Goal: Complete application form

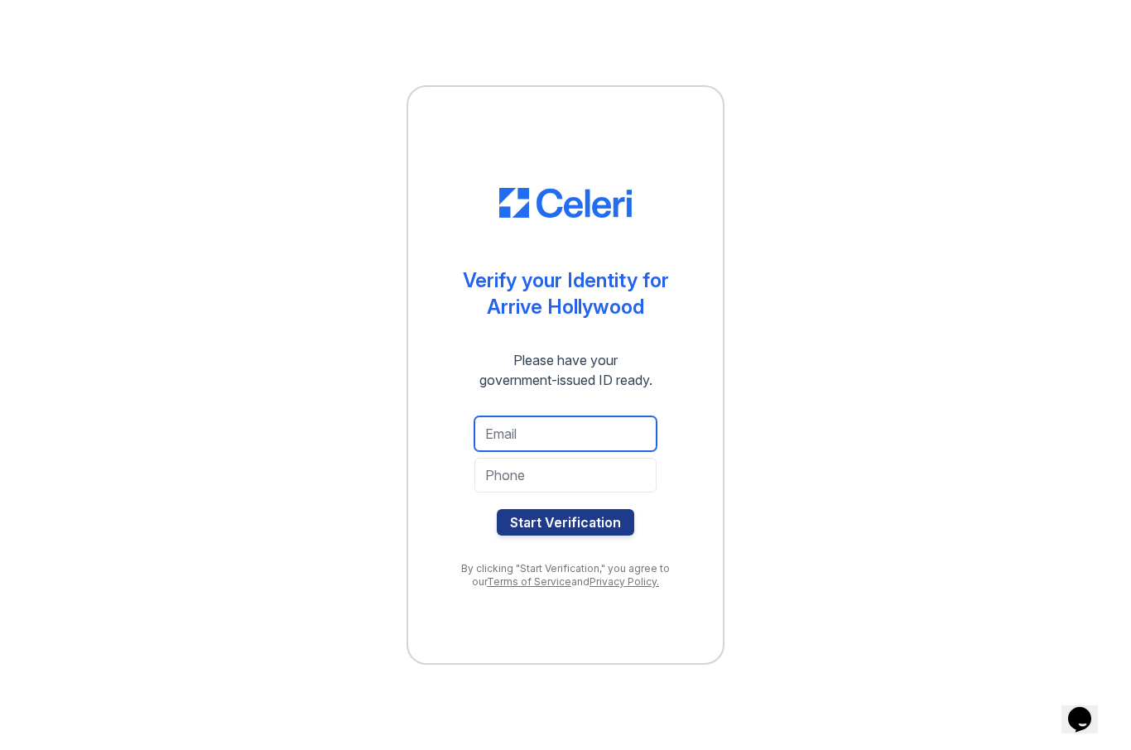
click at [553, 432] on input "email" at bounding box center [565, 433] width 182 height 35
type input "linabubisa@yahoo.com"
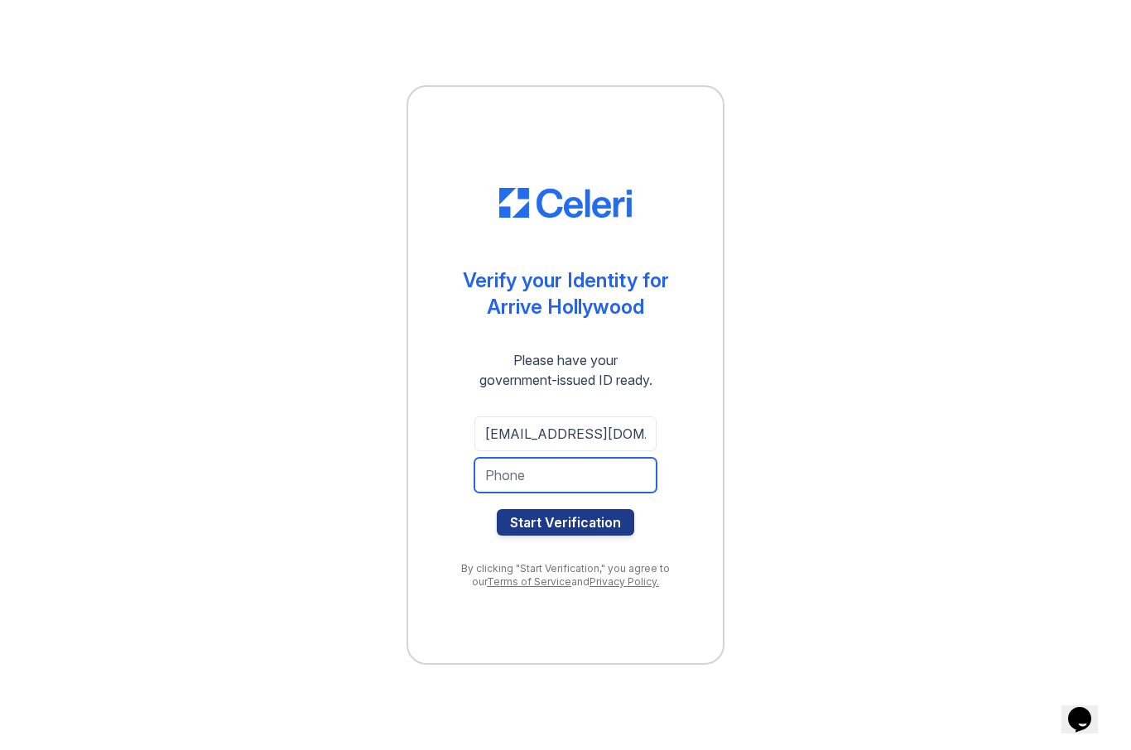
click at [583, 475] on input "tel" at bounding box center [565, 475] width 182 height 35
type input "3235409646"
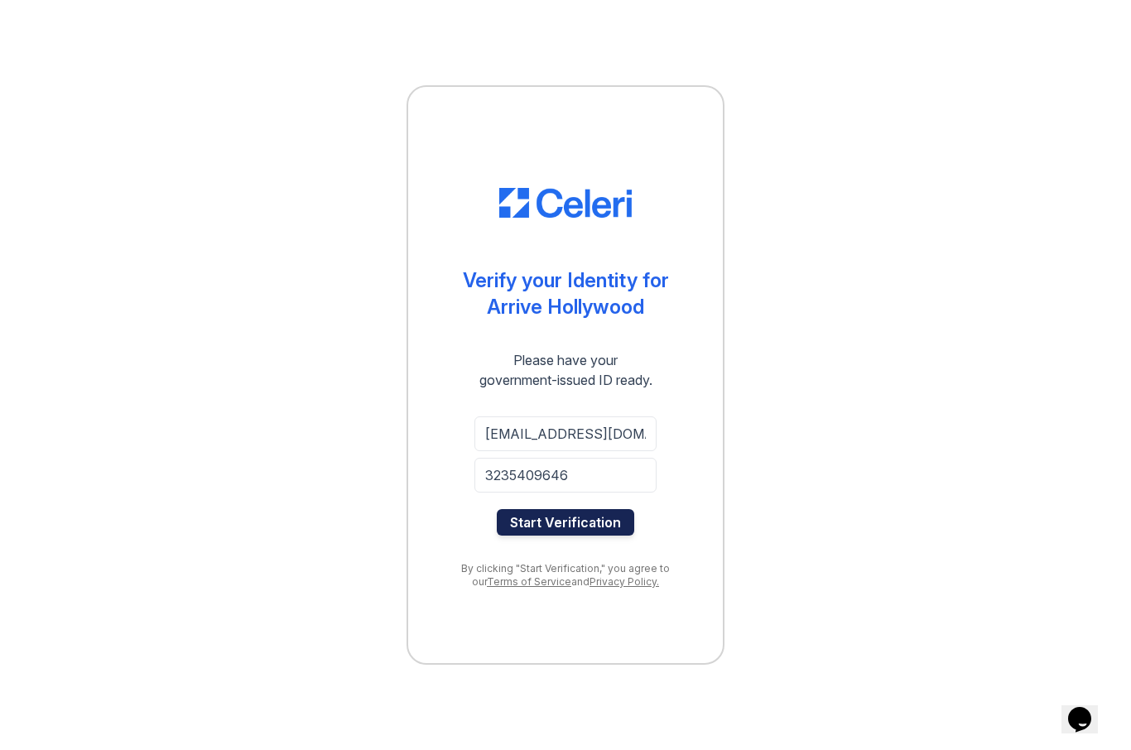
click at [586, 530] on button "Start Verification" at bounding box center [565, 522] width 137 height 26
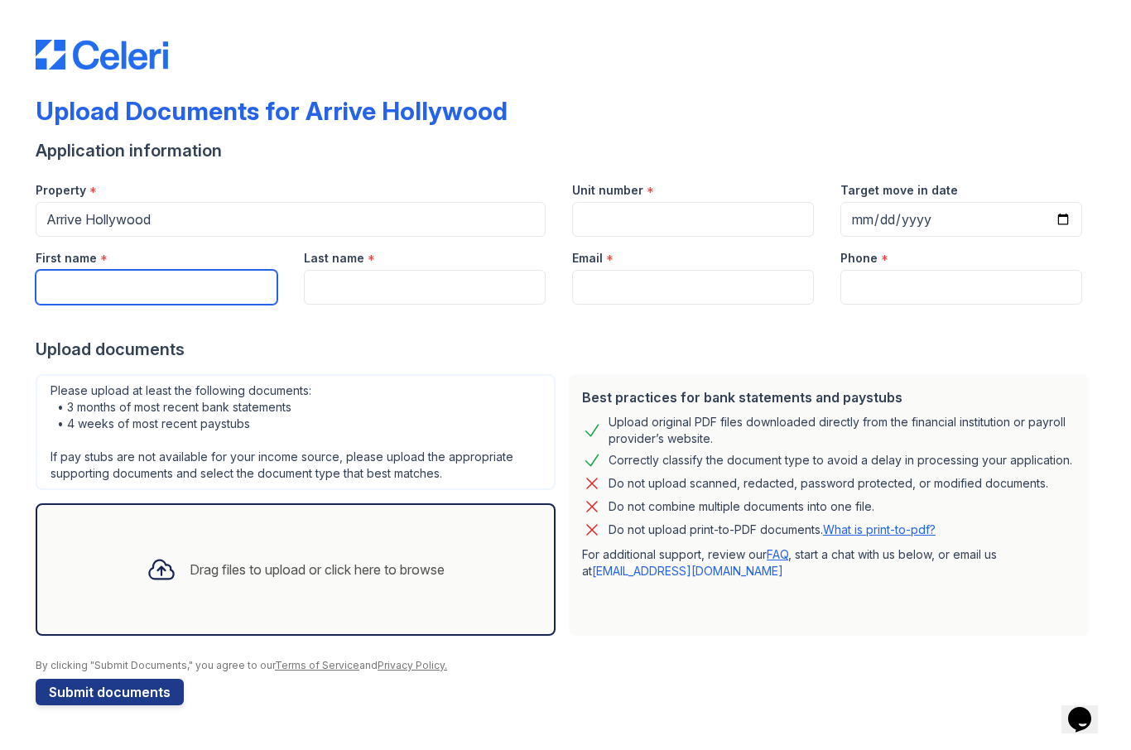
click at [121, 291] on input "First name" at bounding box center [157, 287] width 242 height 35
type input "Lina"
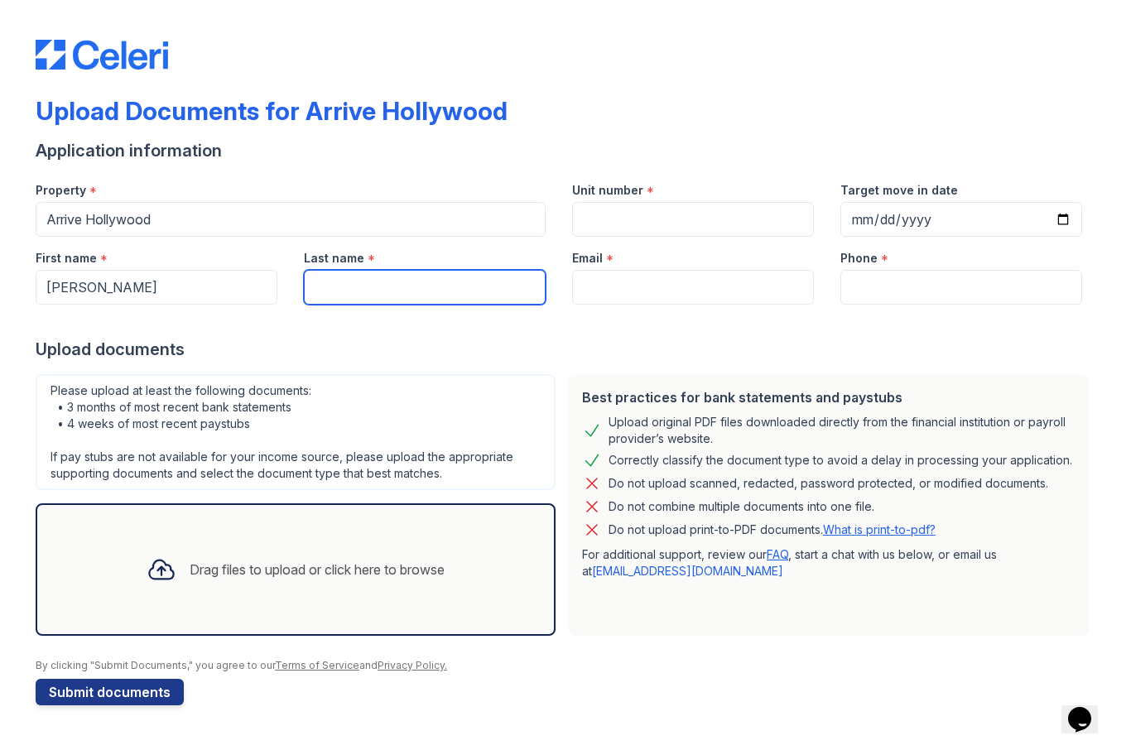
click at [333, 300] on input "Last name" at bounding box center [425, 287] width 242 height 35
type input "bubisa"
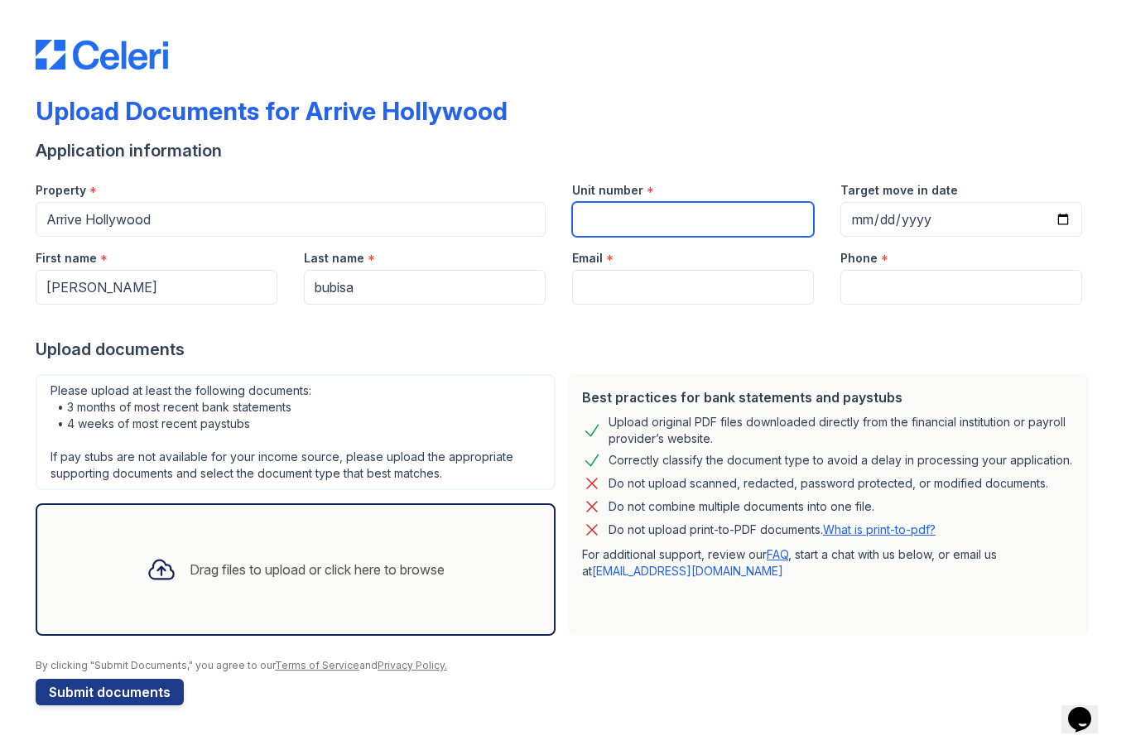
click at [633, 220] on input "Unit number" at bounding box center [693, 219] width 242 height 35
type input "3330"
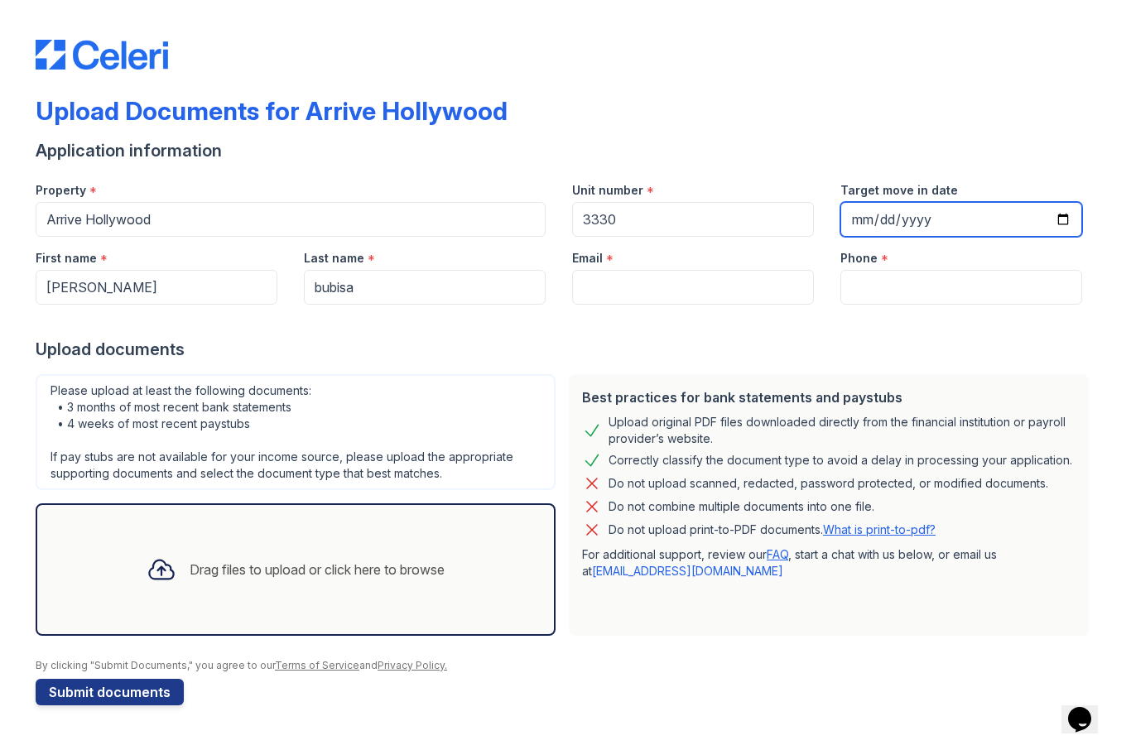
click at [936, 213] on input "2025-09-24" at bounding box center [961, 219] width 242 height 35
type input "2025-10-01"
drag, startPoint x: 936, startPoint y: 213, endPoint x: 987, endPoint y: 350, distance: 146.7
click at [0, 0] on html "Upload Documents for Arrive Hollywood Application information Property * Arrive…" at bounding box center [565, 375] width 1131 height 750
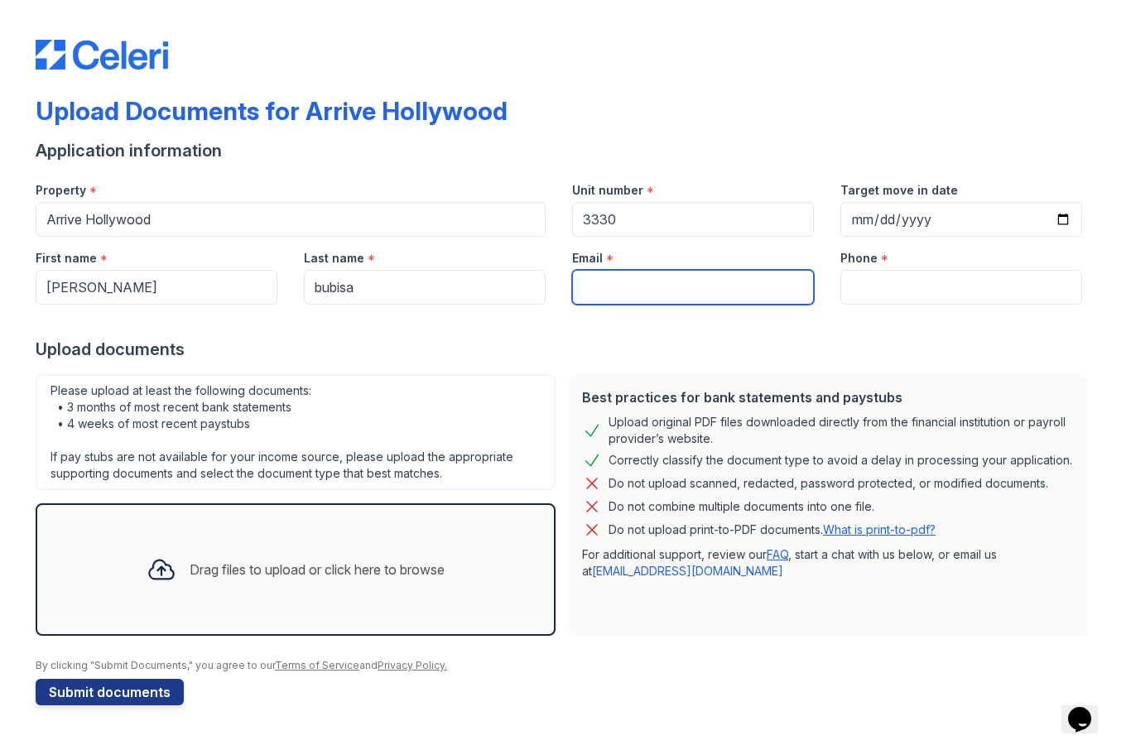
click at [658, 285] on input "Email" at bounding box center [693, 287] width 242 height 35
type input "k"
type input "linabubisa@yahoo.com"
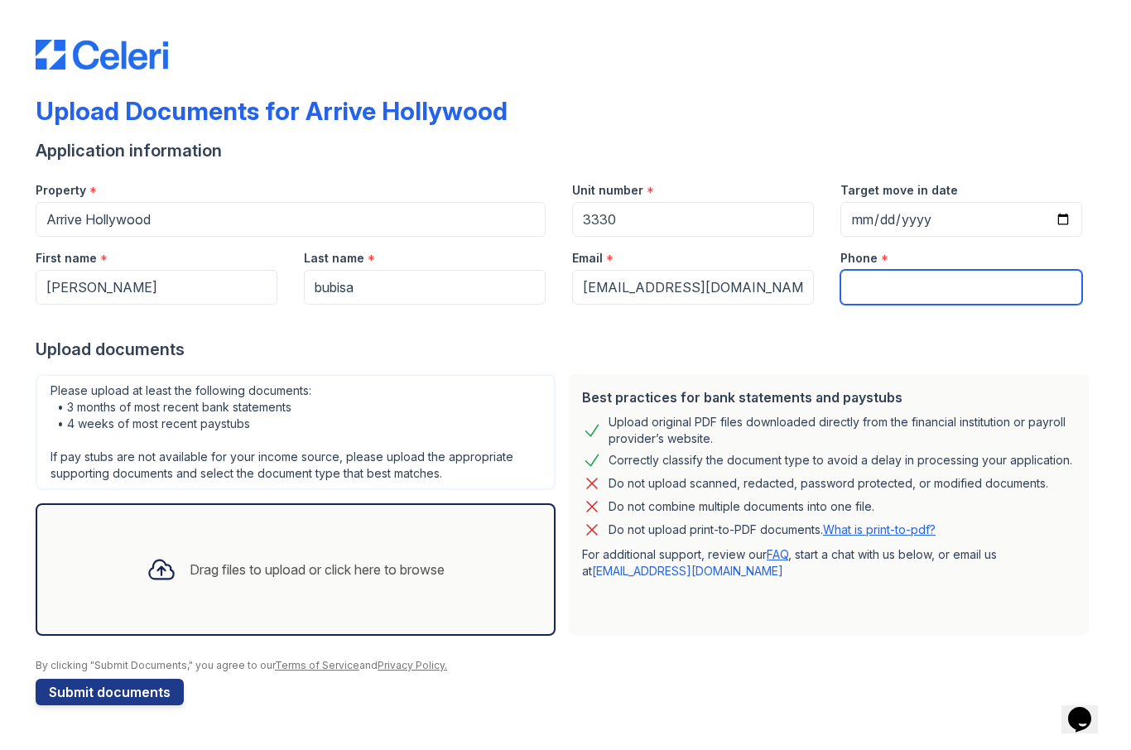
click at [876, 297] on input "Phone" at bounding box center [961, 287] width 242 height 35
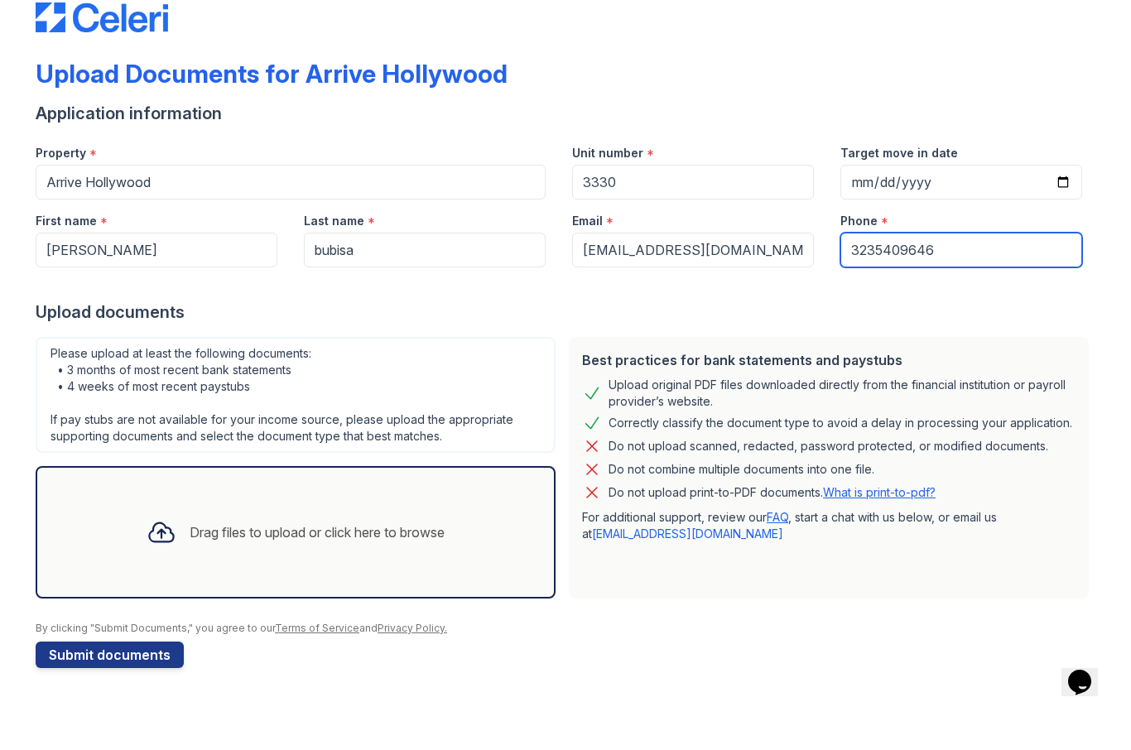
type input "3235409646"
click at [447, 545] on div "Drag files to upload or click here to browse" at bounding box center [295, 569] width 324 height 56
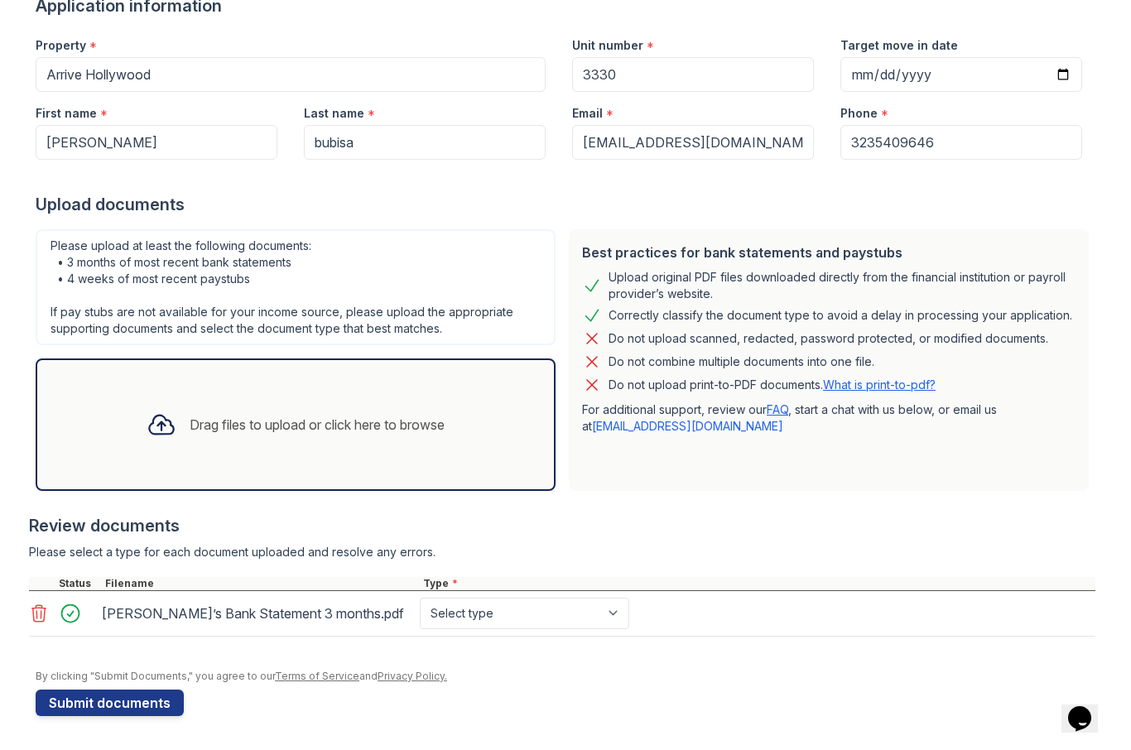
scroll to position [144, 0]
click at [110, 706] on button "Submit documents" at bounding box center [110, 703] width 148 height 26
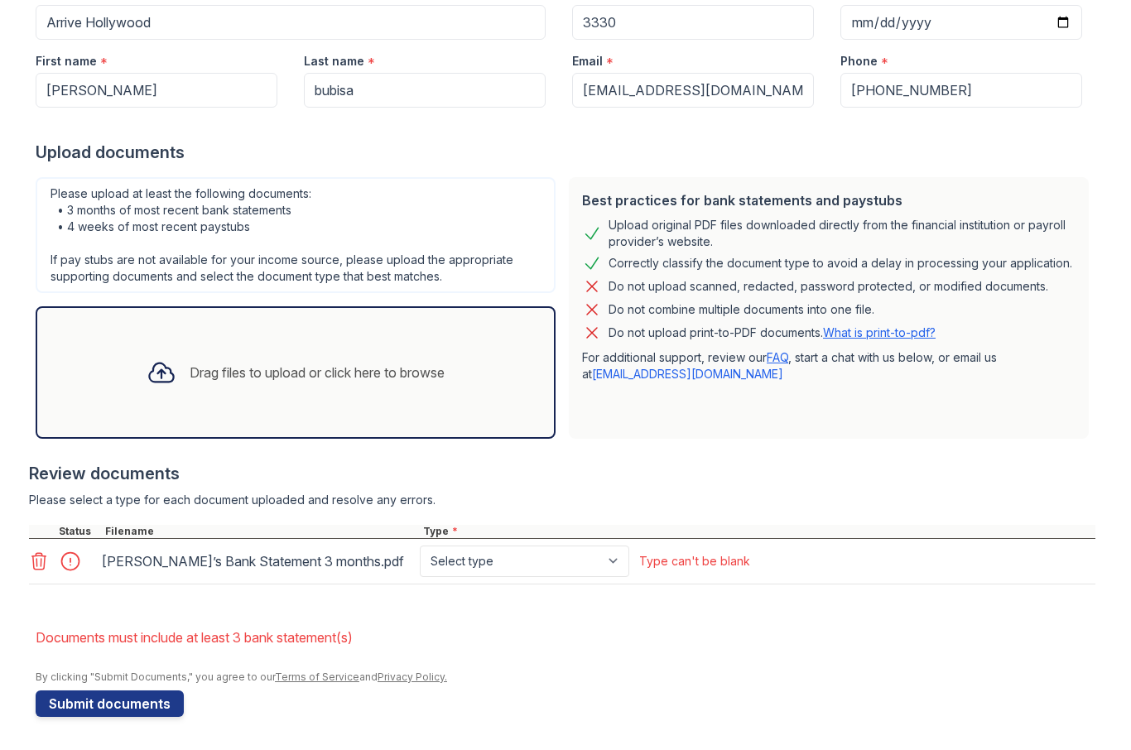
scroll to position [243, 0]
select select "bank_statement"
click at [632, 644] on li "Documents must include at least 3 bank statement(s)" at bounding box center [565, 637] width 1059 height 33
click at [147, 697] on button "Submit documents" at bounding box center [110, 703] width 148 height 26
click at [407, 401] on div "Drag files to upload or click here to browse" at bounding box center [296, 372] width 520 height 132
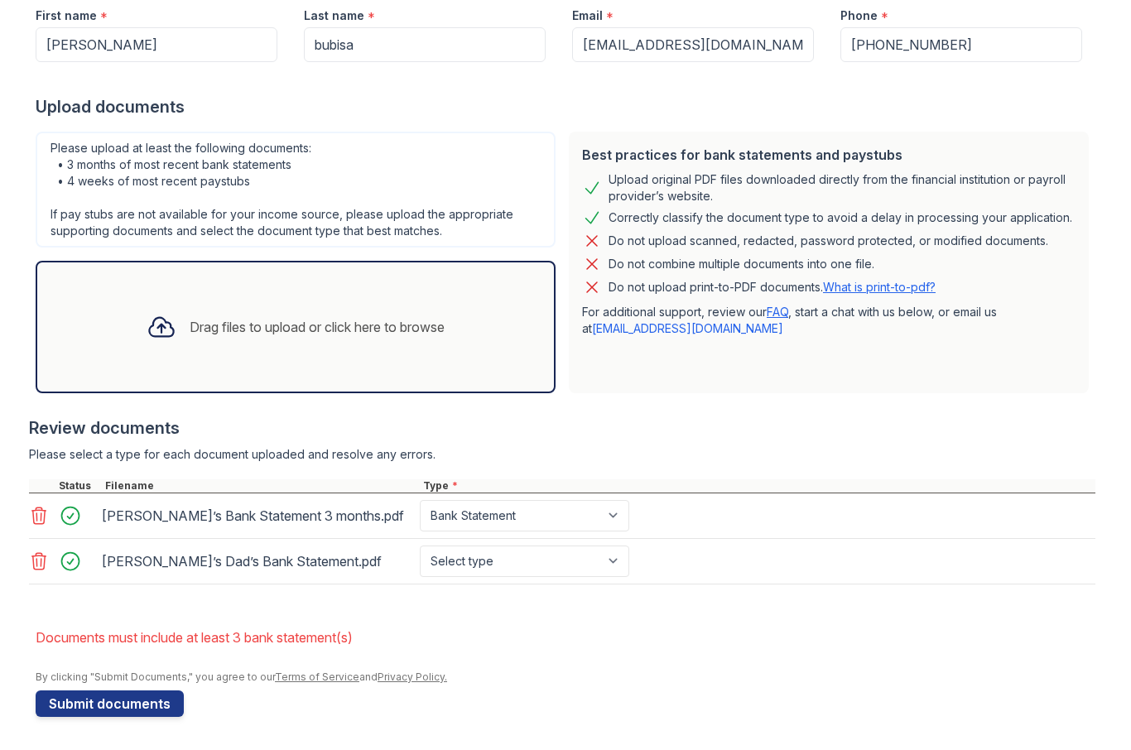
scroll to position [289, 0]
select select "bank_statement"
click at [147, 711] on button "Submit documents" at bounding box center [110, 703] width 148 height 26
click at [61, 701] on button "Submit documents" at bounding box center [110, 703] width 148 height 26
click at [344, 336] on div "Drag files to upload or click here to browse" at bounding box center [317, 327] width 255 height 20
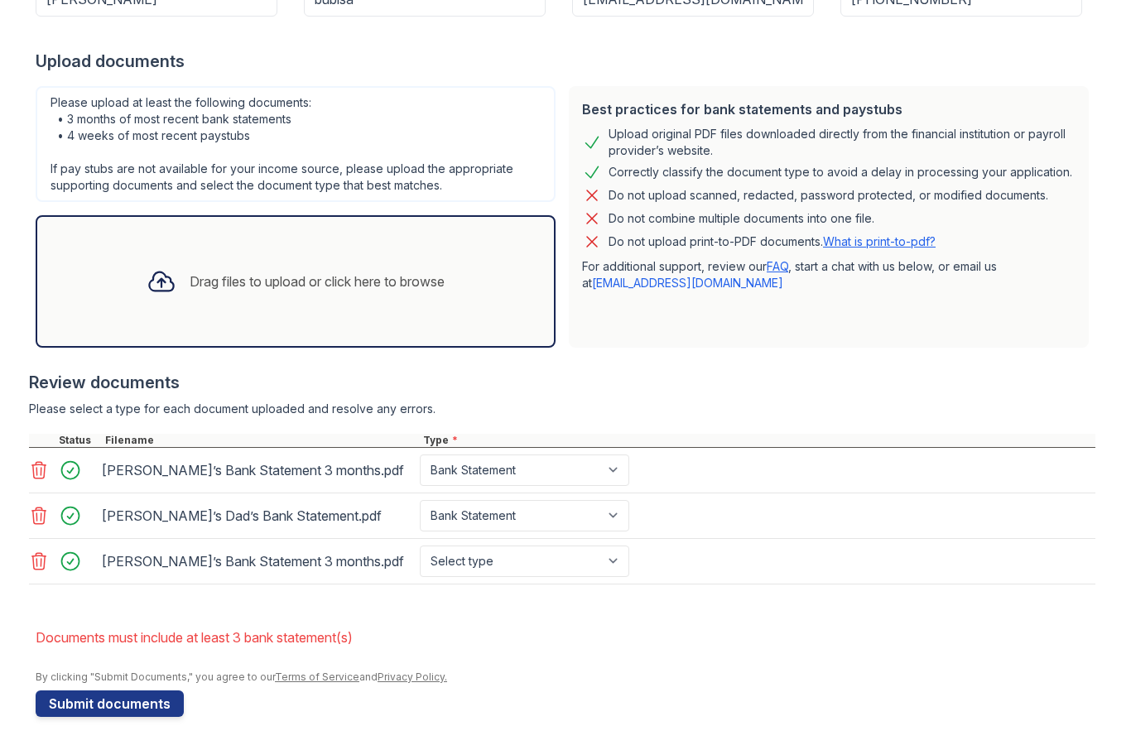
scroll to position [334, 0]
click at [161, 705] on button "Submit documents" at bounding box center [110, 703] width 148 height 26
select select "bank_statement"
click at [156, 706] on button "Submit documents" at bounding box center [110, 703] width 148 height 26
